Goal: Find specific page/section: Find specific page/section

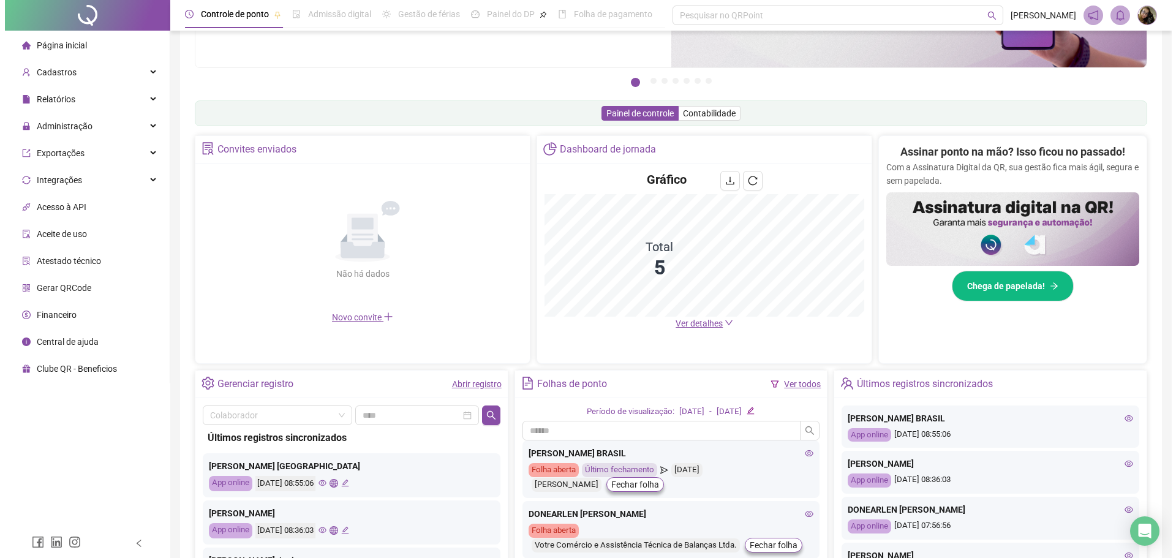
scroll to position [153, 0]
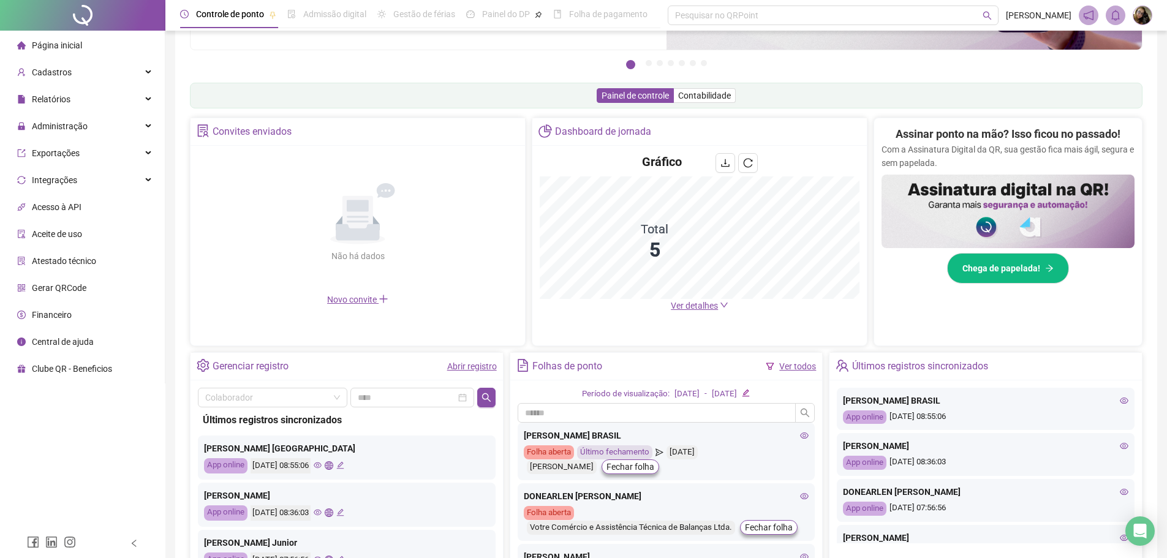
click at [1120, 400] on icon "eye" at bounding box center [1124, 400] width 9 height 9
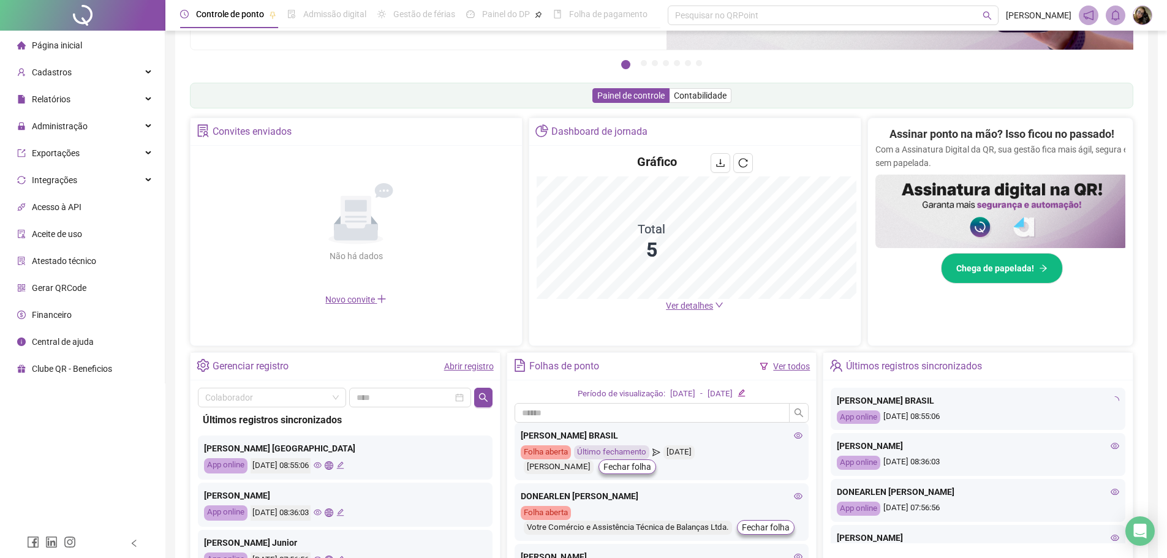
type input "**********"
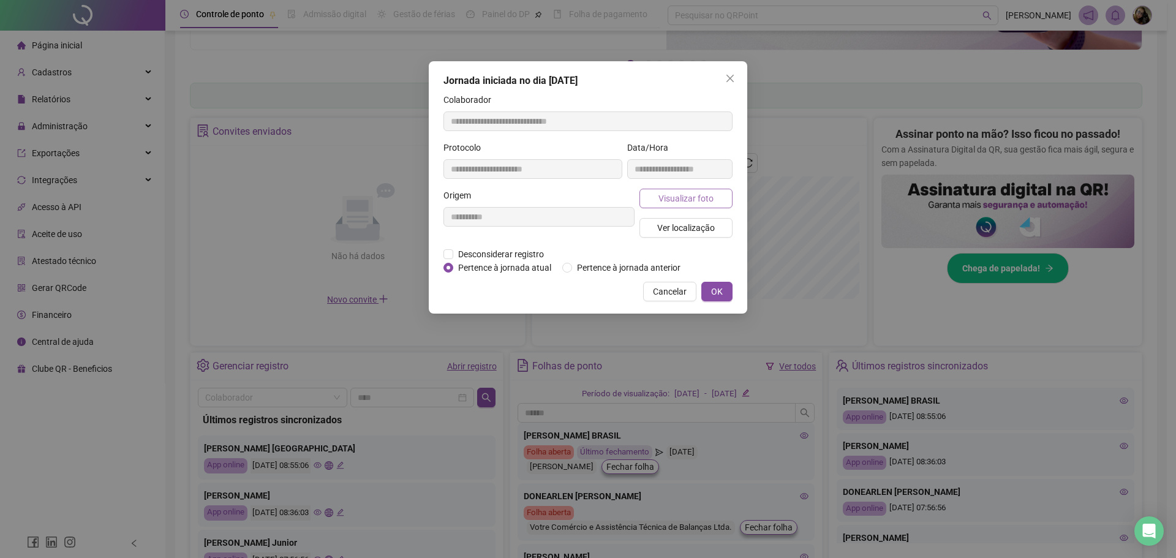
click at [716, 202] on button "Visualizar foto" at bounding box center [685, 199] width 93 height 20
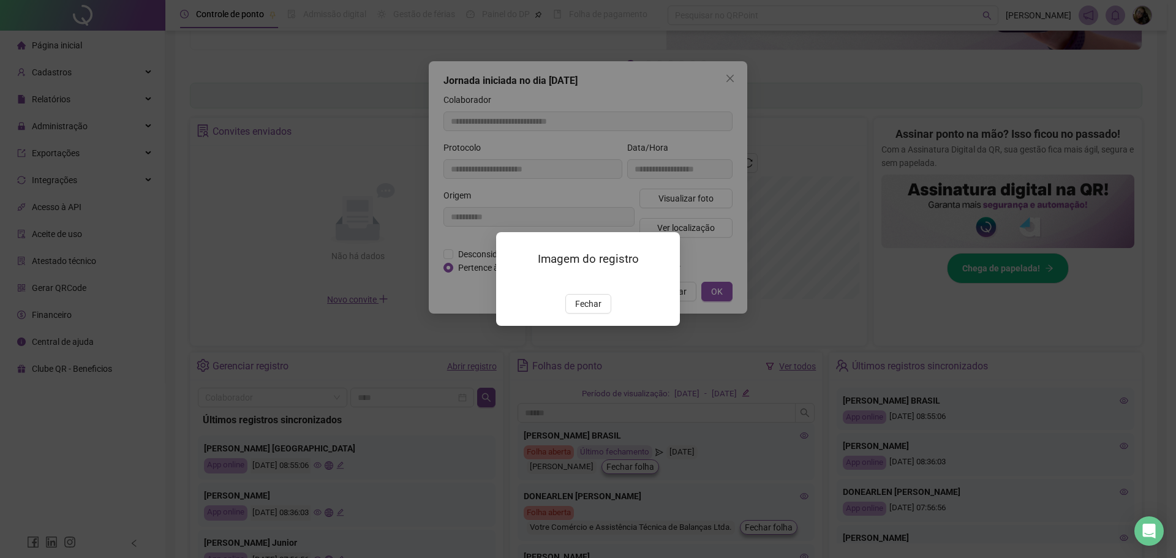
click at [511, 281] on img at bounding box center [511, 281] width 0 height 0
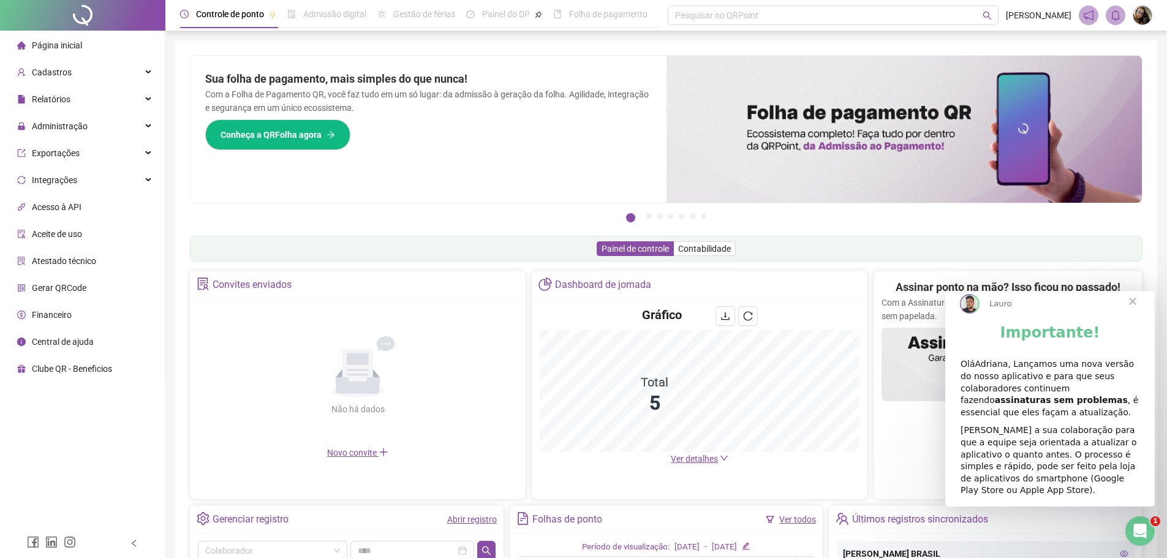
click at [1129, 312] on span "Fechar" at bounding box center [1133, 301] width 44 height 44
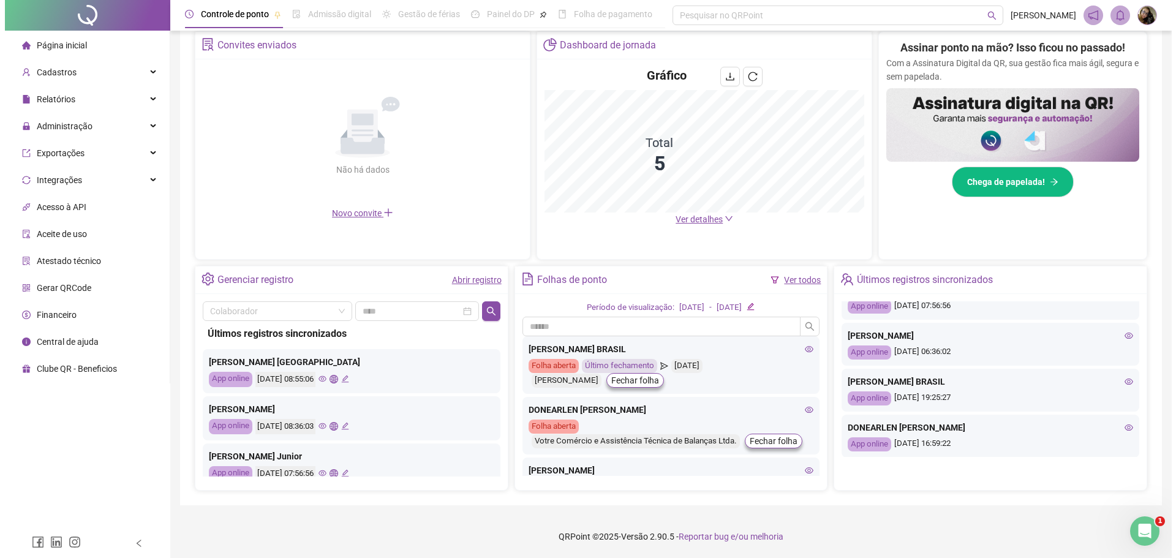
scroll to position [123, 0]
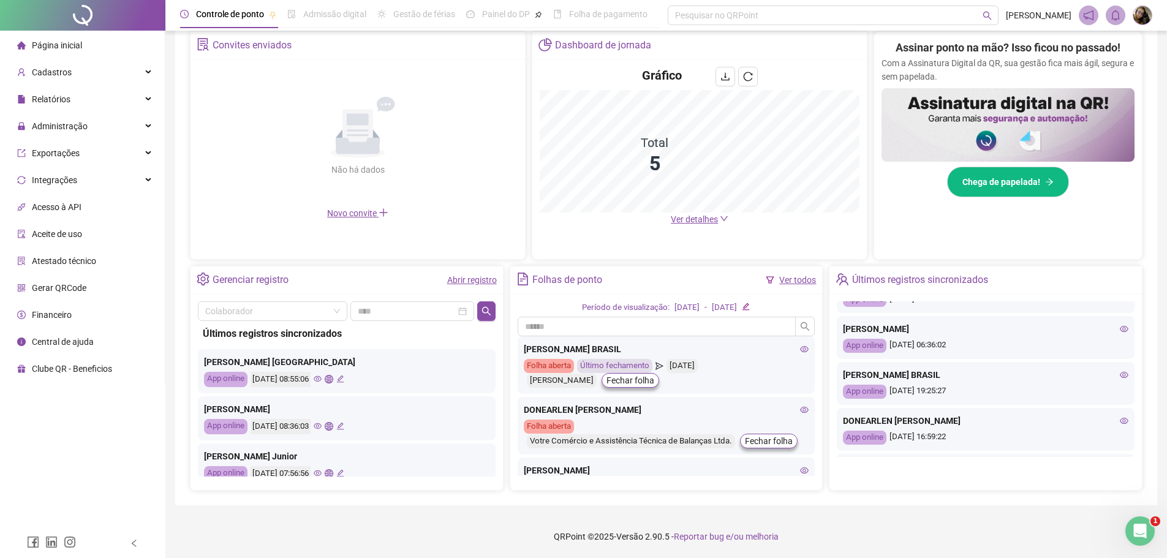
click at [1120, 376] on icon "eye" at bounding box center [1124, 375] width 9 height 6
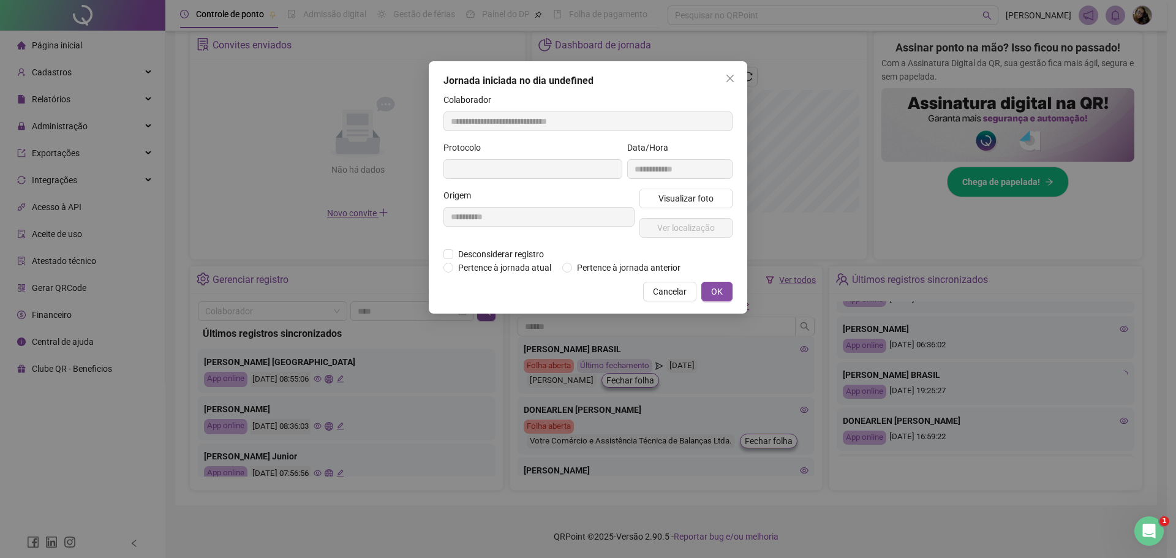
type input "**********"
click at [690, 203] on span "Visualizar foto" at bounding box center [685, 198] width 55 height 13
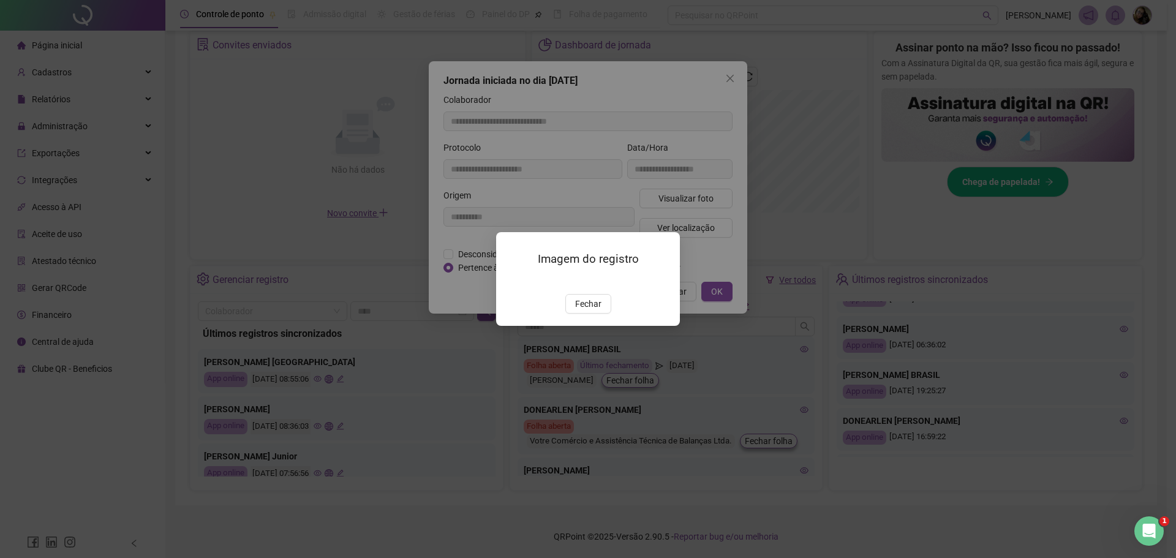
click at [511, 281] on img at bounding box center [511, 281] width 0 height 0
